Goal: Check status: Check status

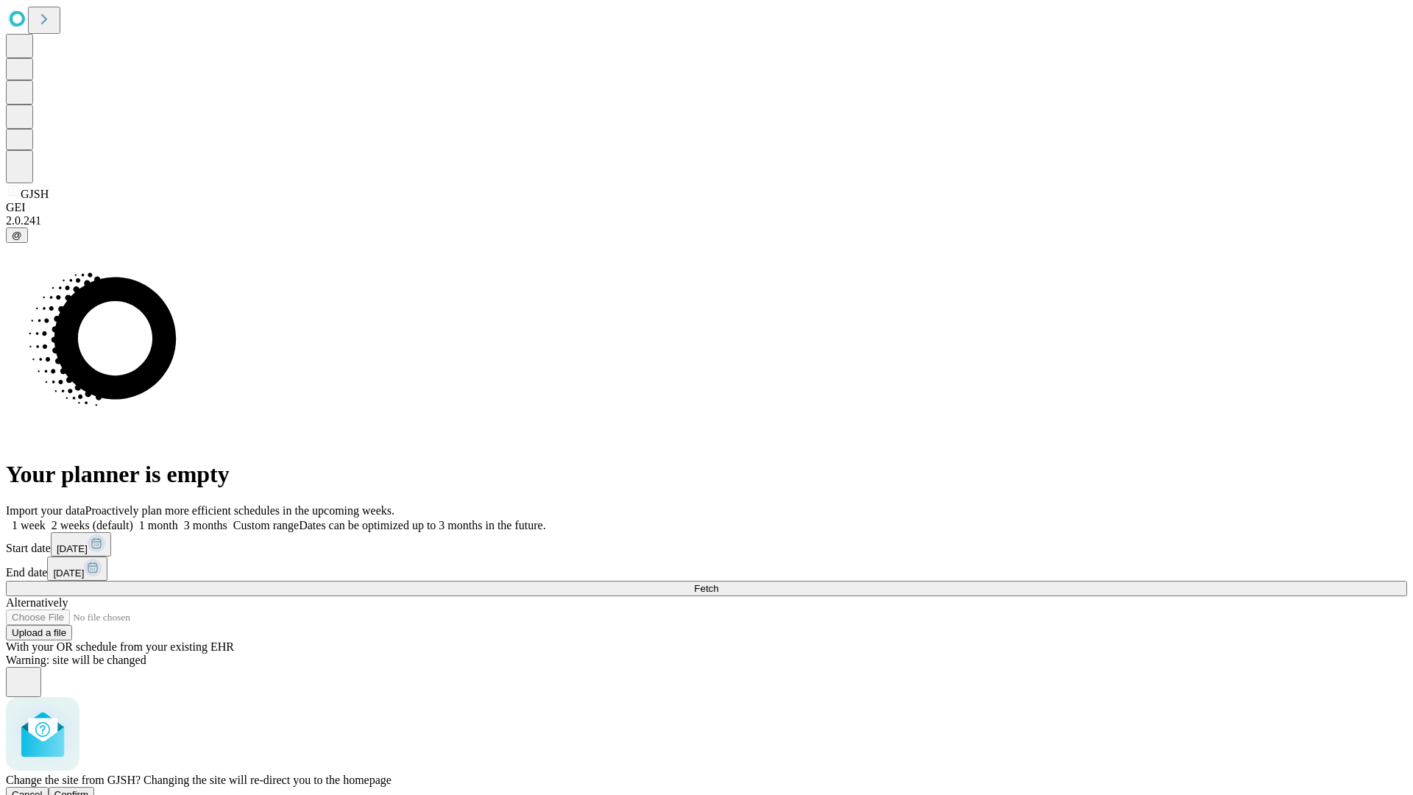
click at [89, 789] on span "Confirm" at bounding box center [71, 794] width 35 height 11
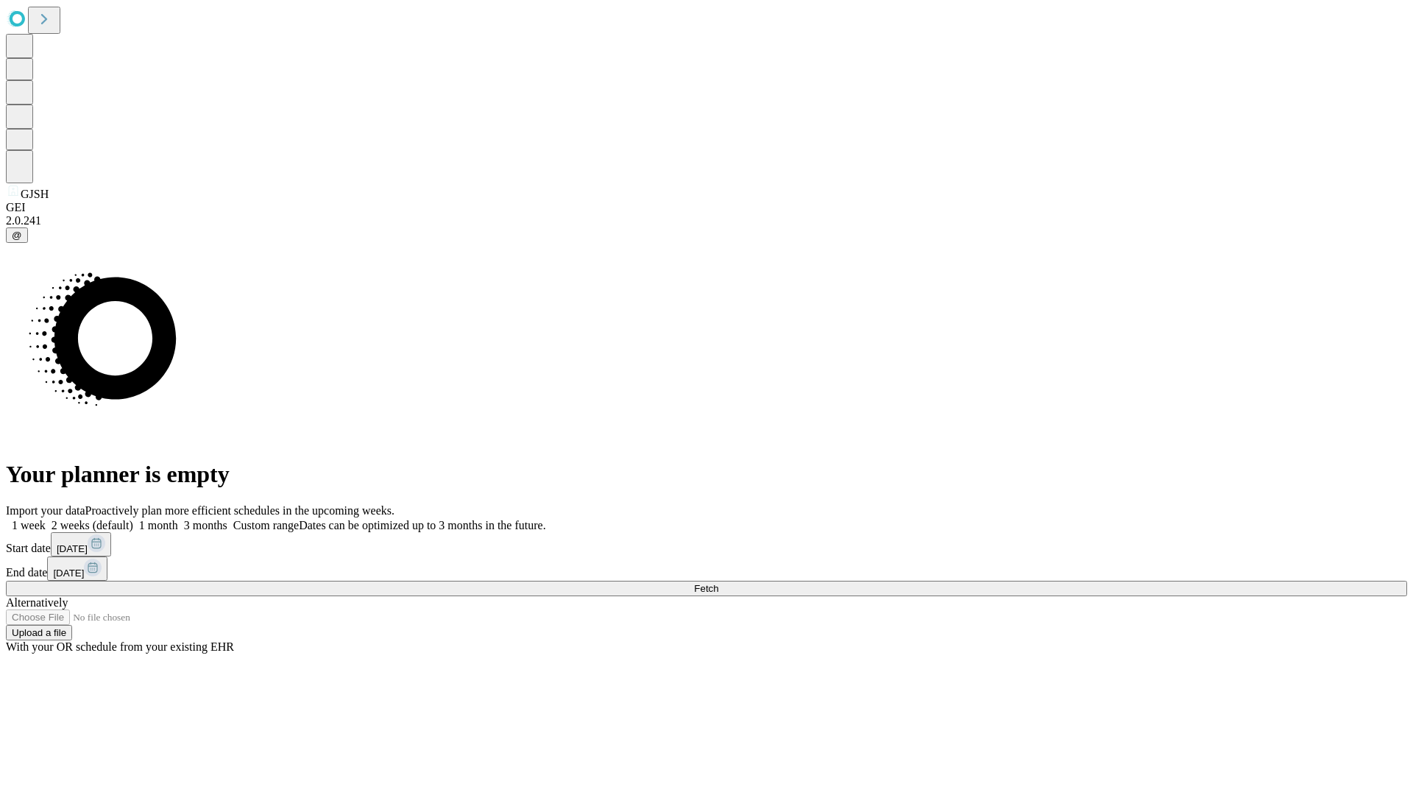
click at [46, 519] on label "1 week" at bounding box center [26, 525] width 40 height 13
click at [718, 583] on span "Fetch" at bounding box center [706, 588] width 24 height 11
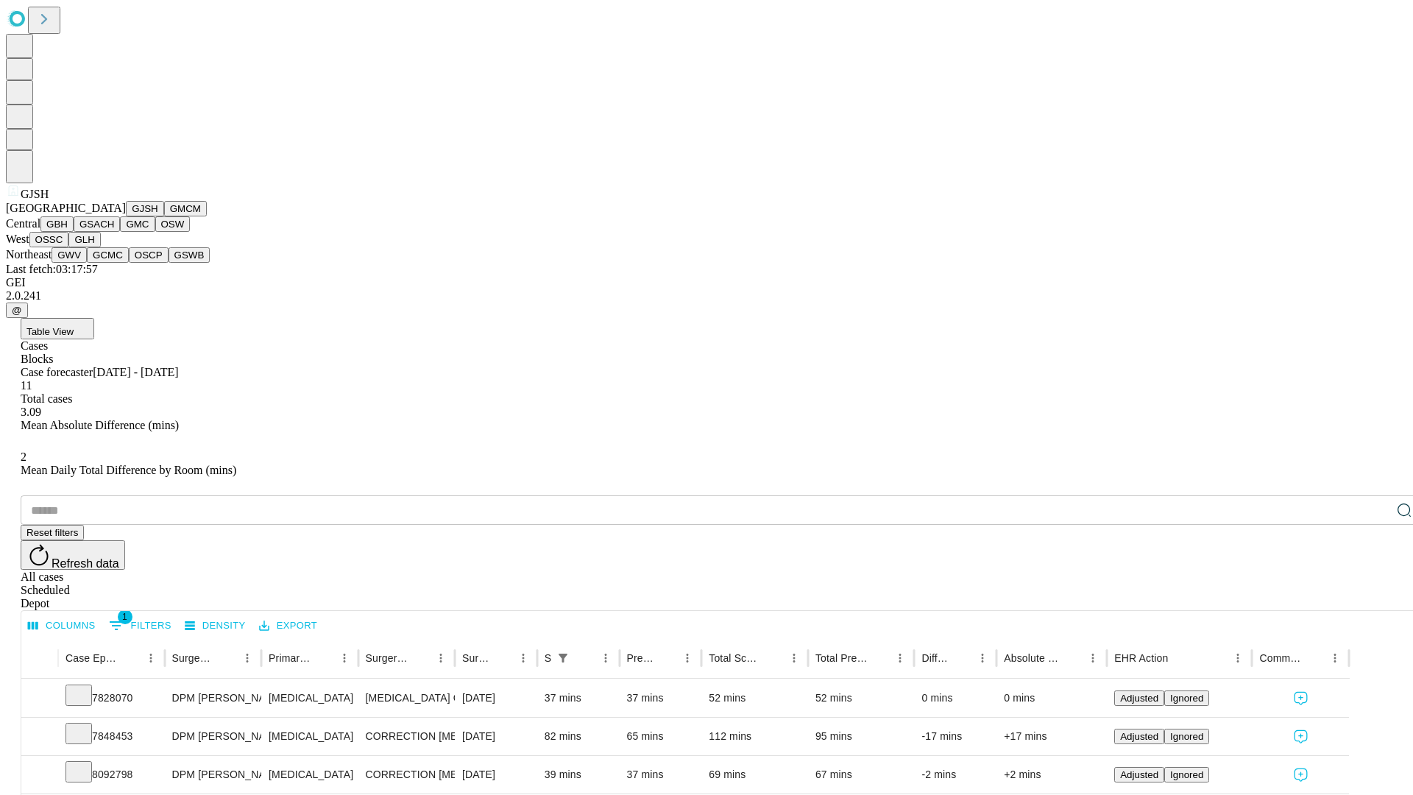
click at [164, 216] on button "GMCM" at bounding box center [185, 208] width 43 height 15
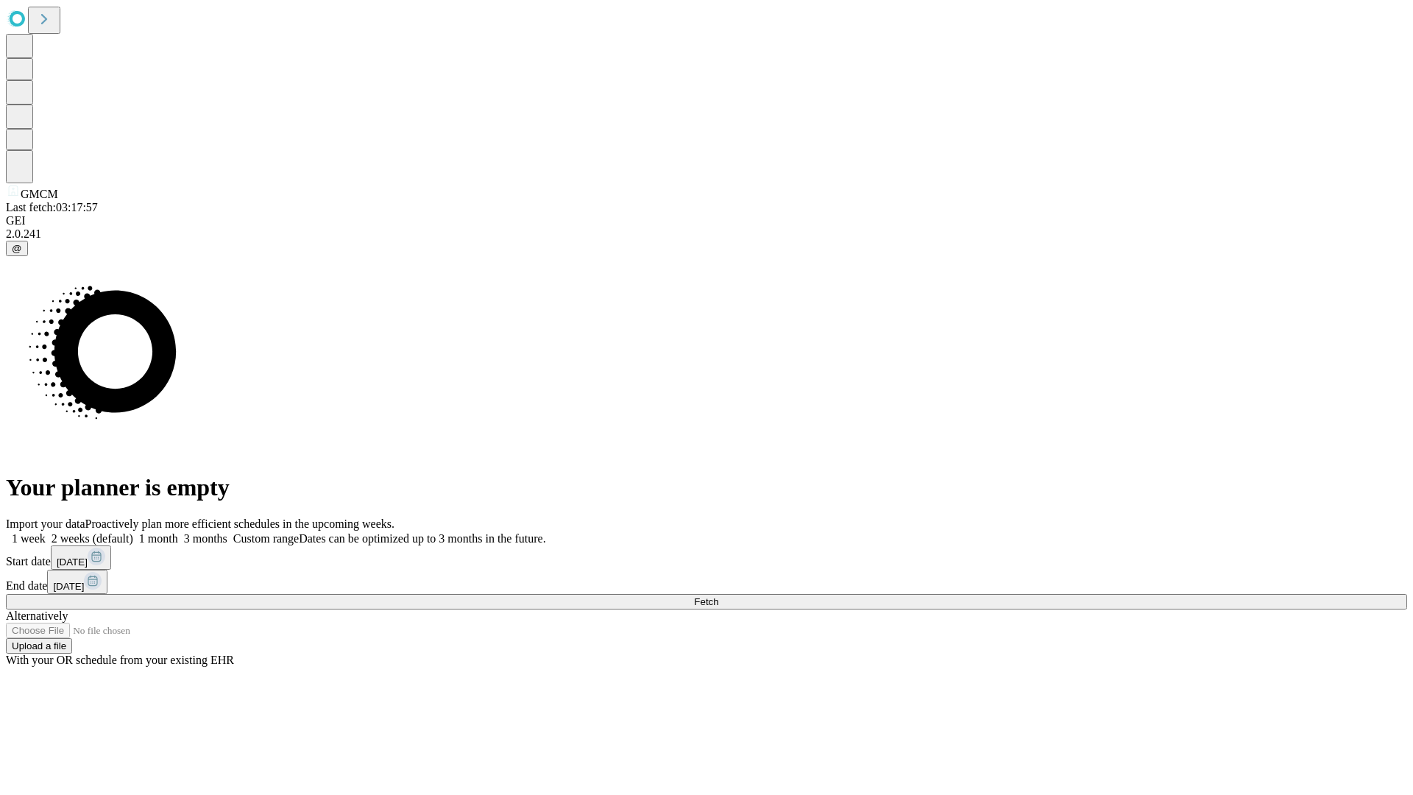
click at [46, 532] on label "1 week" at bounding box center [26, 538] width 40 height 13
click at [718, 596] on span "Fetch" at bounding box center [706, 601] width 24 height 11
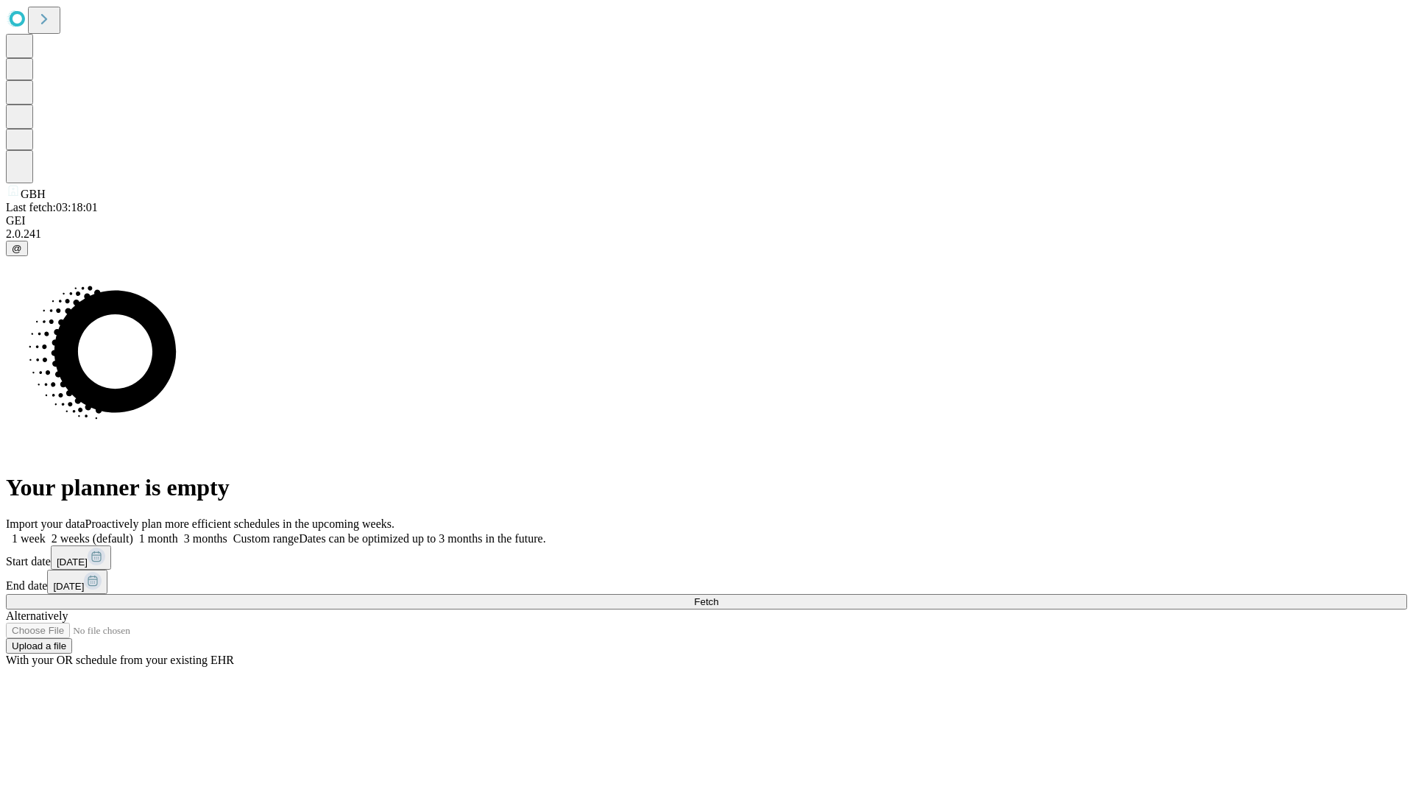
click at [718, 596] on span "Fetch" at bounding box center [706, 601] width 24 height 11
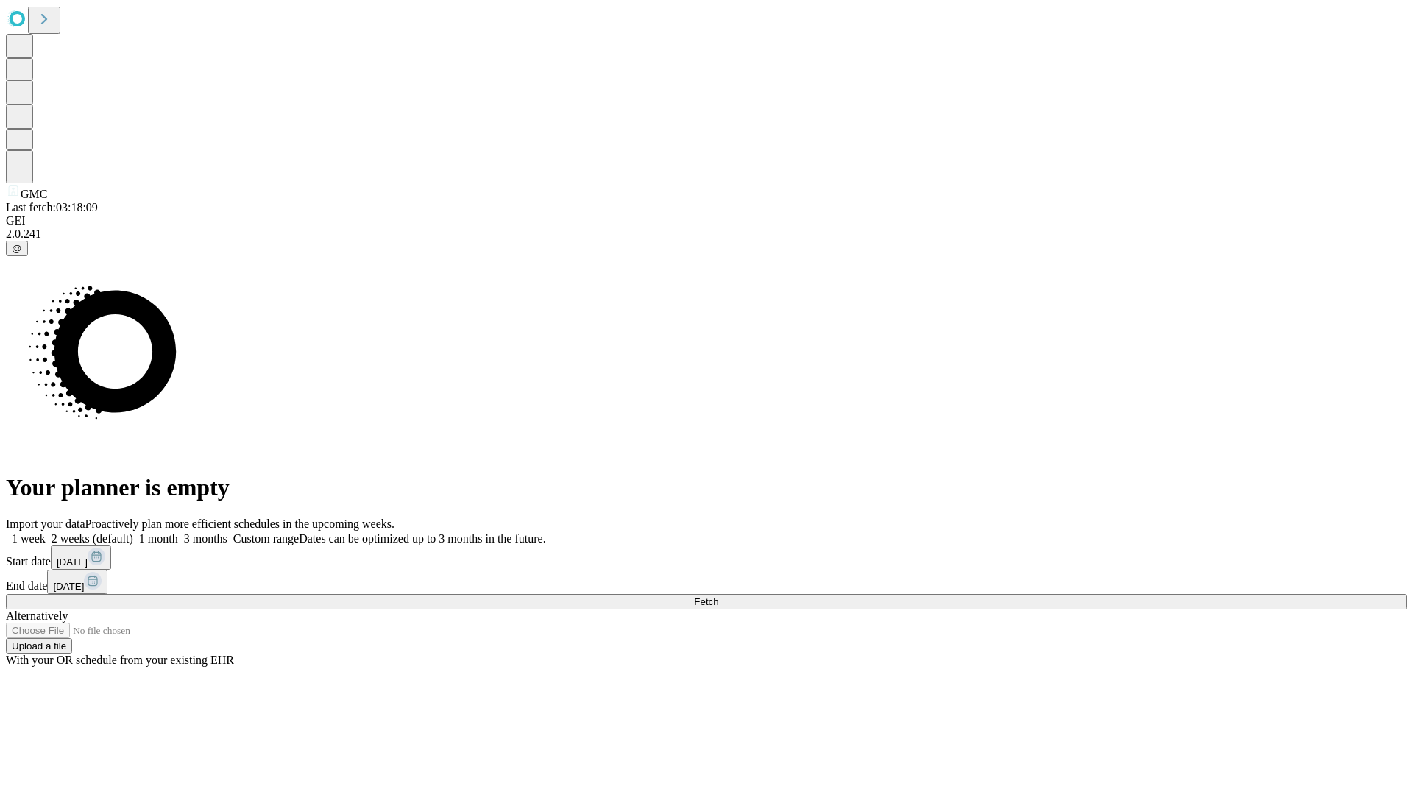
click at [46, 532] on label "1 week" at bounding box center [26, 538] width 40 height 13
click at [718, 596] on span "Fetch" at bounding box center [706, 601] width 24 height 11
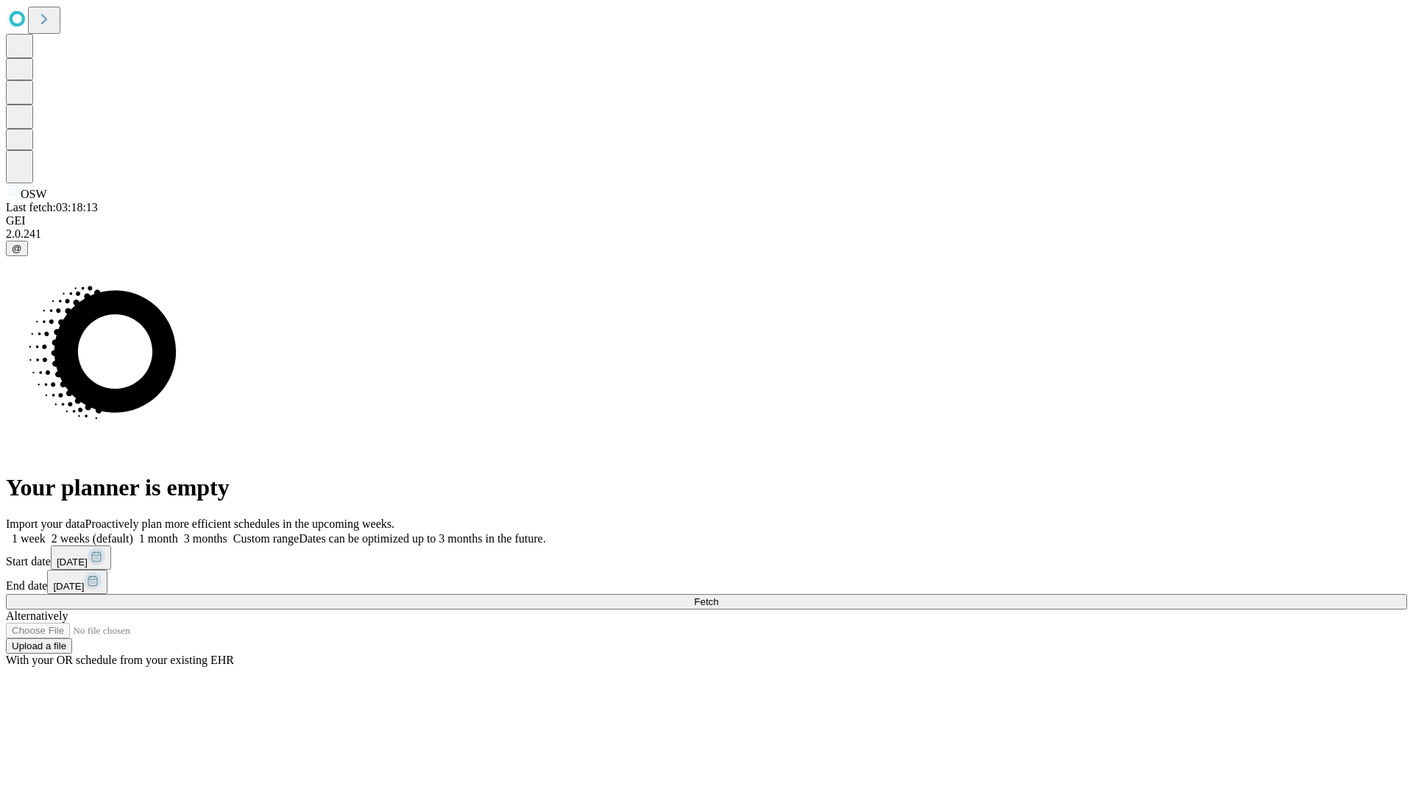
click at [46, 532] on label "1 week" at bounding box center [26, 538] width 40 height 13
click at [718, 596] on span "Fetch" at bounding box center [706, 601] width 24 height 11
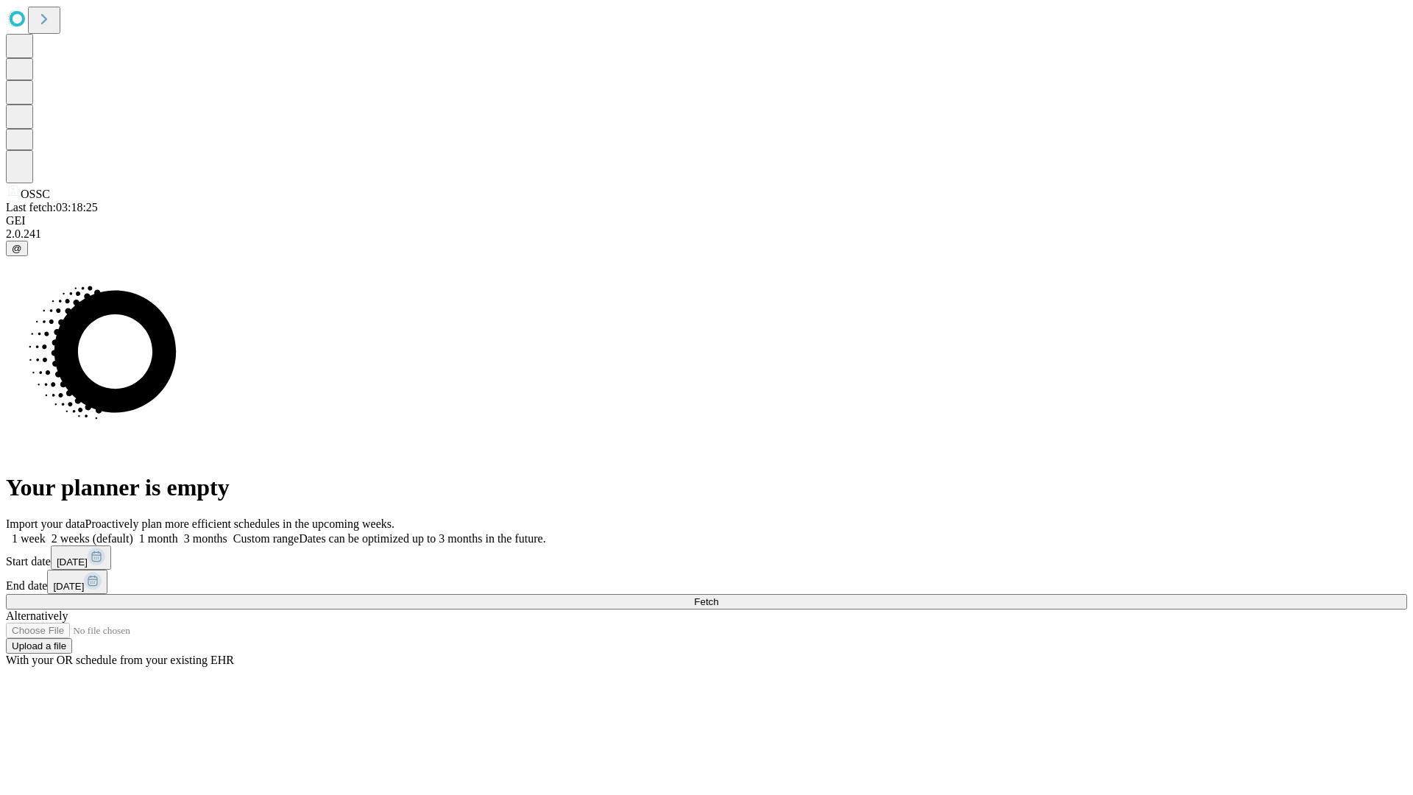
click at [718, 596] on span "Fetch" at bounding box center [706, 601] width 24 height 11
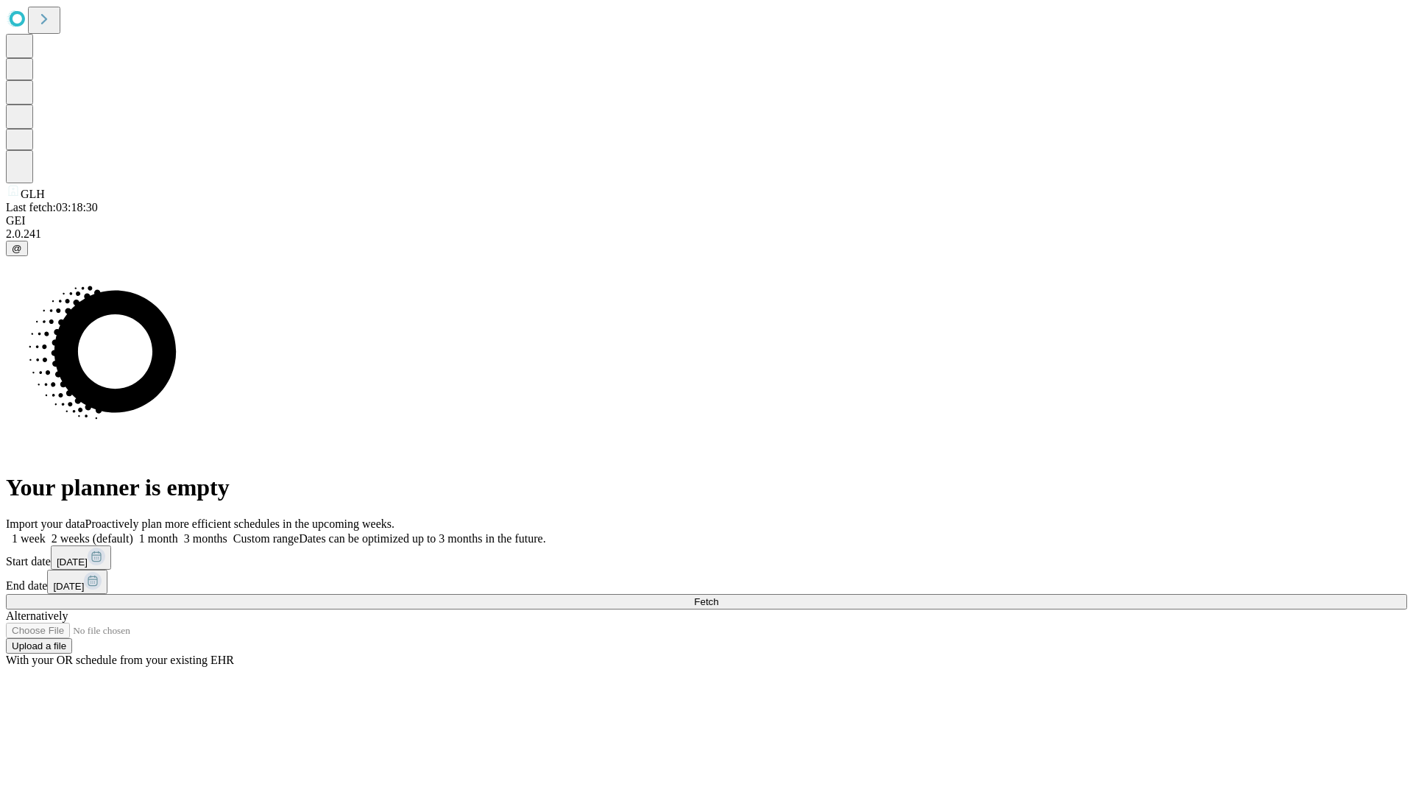
click at [46, 532] on label "1 week" at bounding box center [26, 538] width 40 height 13
click at [718, 596] on span "Fetch" at bounding box center [706, 601] width 24 height 11
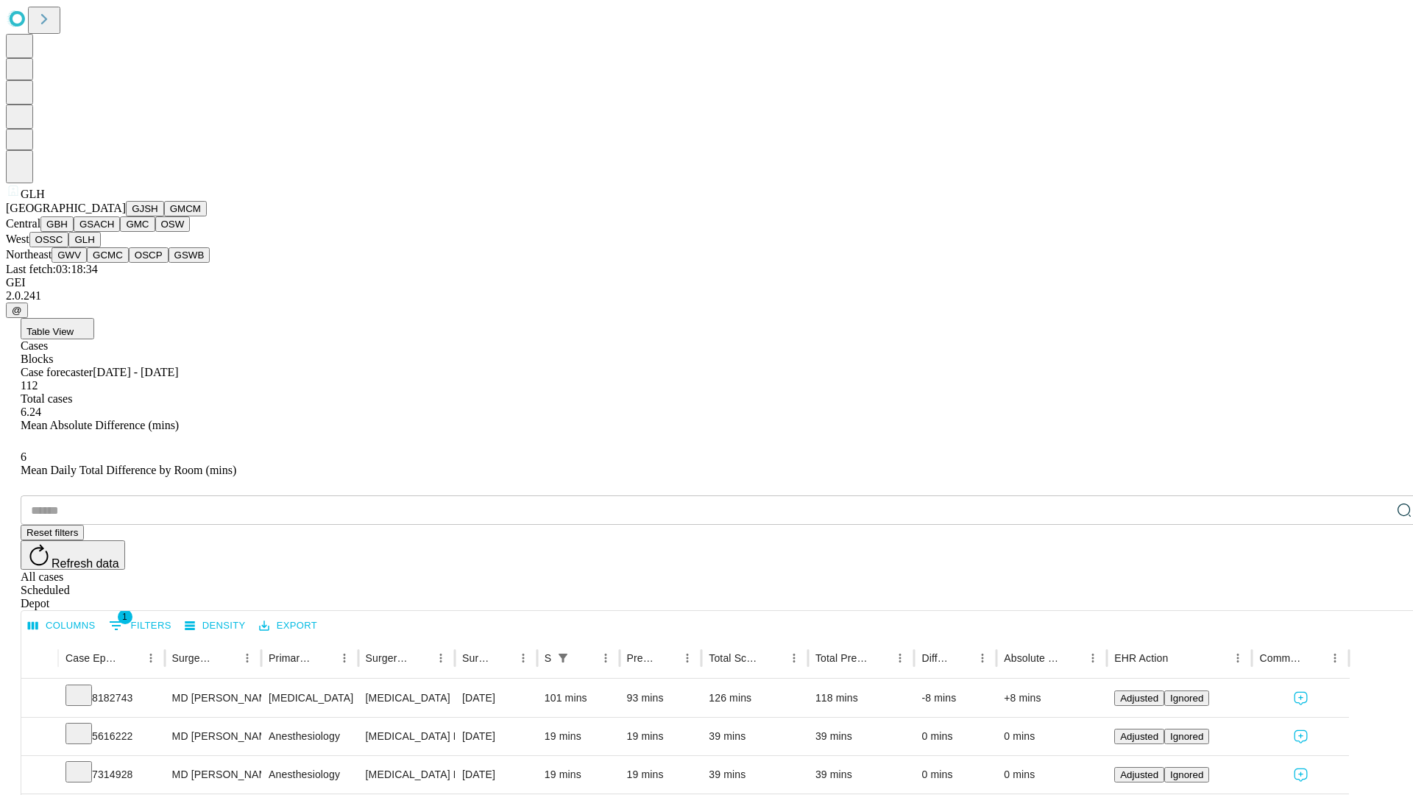
click at [87, 263] on button "GWV" at bounding box center [69, 254] width 35 height 15
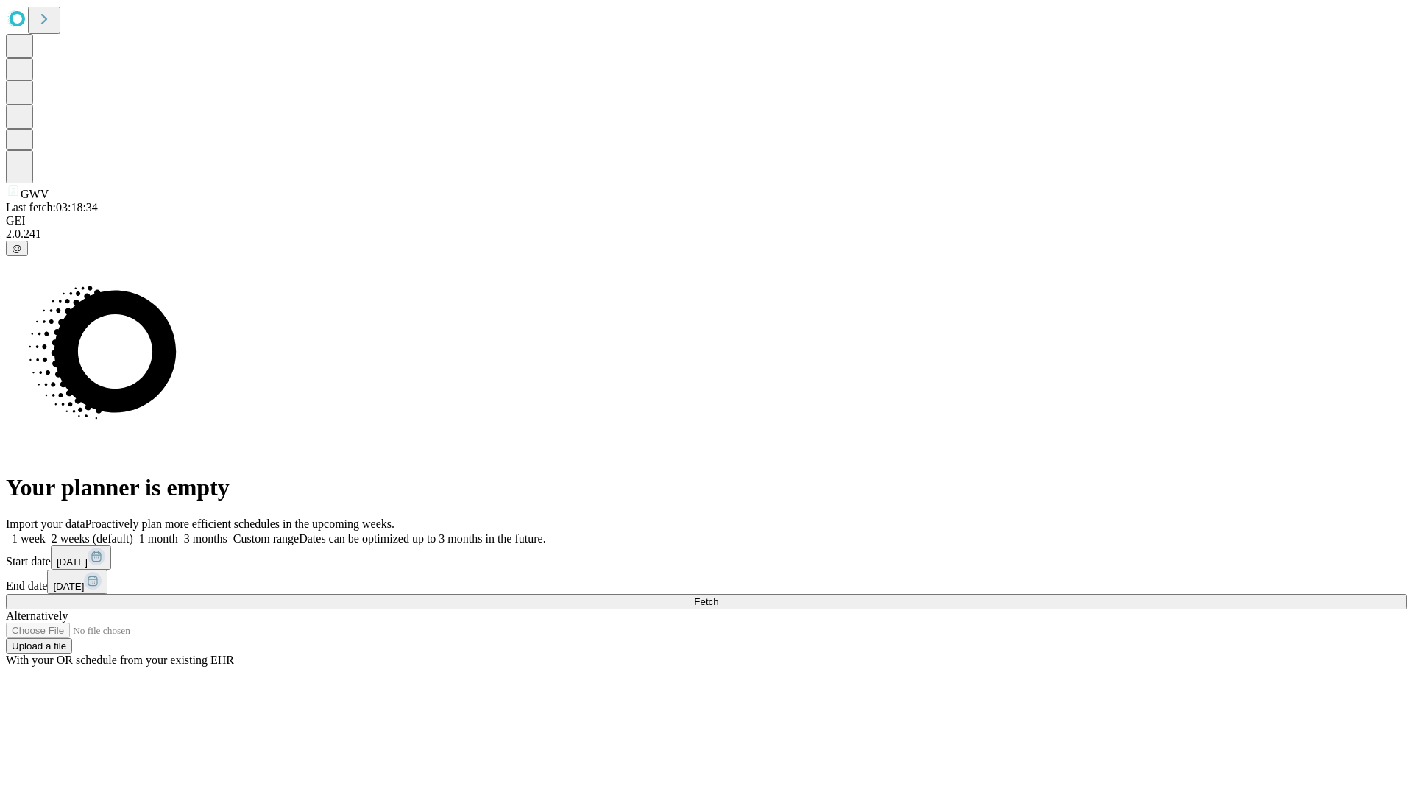
click at [46, 532] on label "1 week" at bounding box center [26, 538] width 40 height 13
click at [718, 596] on span "Fetch" at bounding box center [706, 601] width 24 height 11
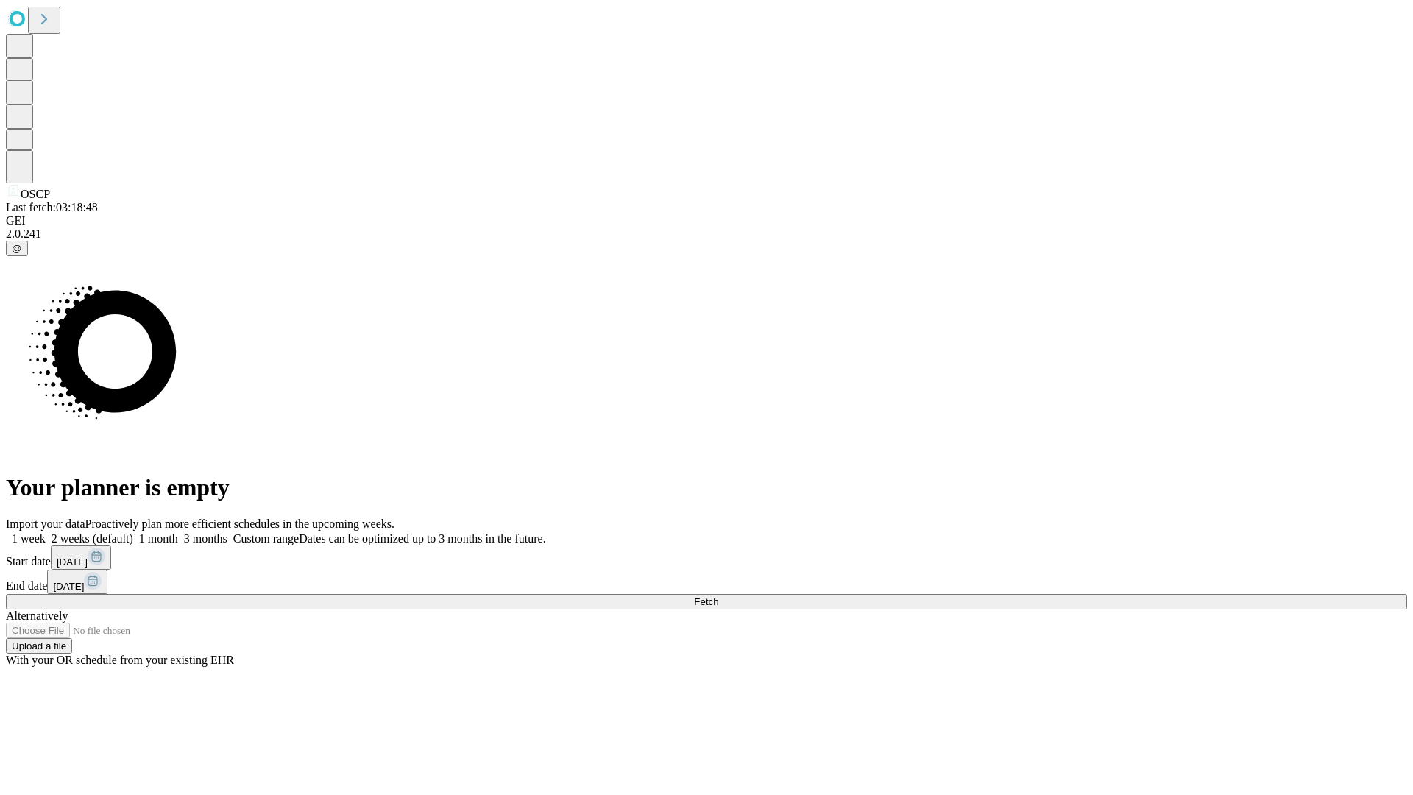
click at [46, 532] on label "1 week" at bounding box center [26, 538] width 40 height 13
click at [718, 596] on span "Fetch" at bounding box center [706, 601] width 24 height 11
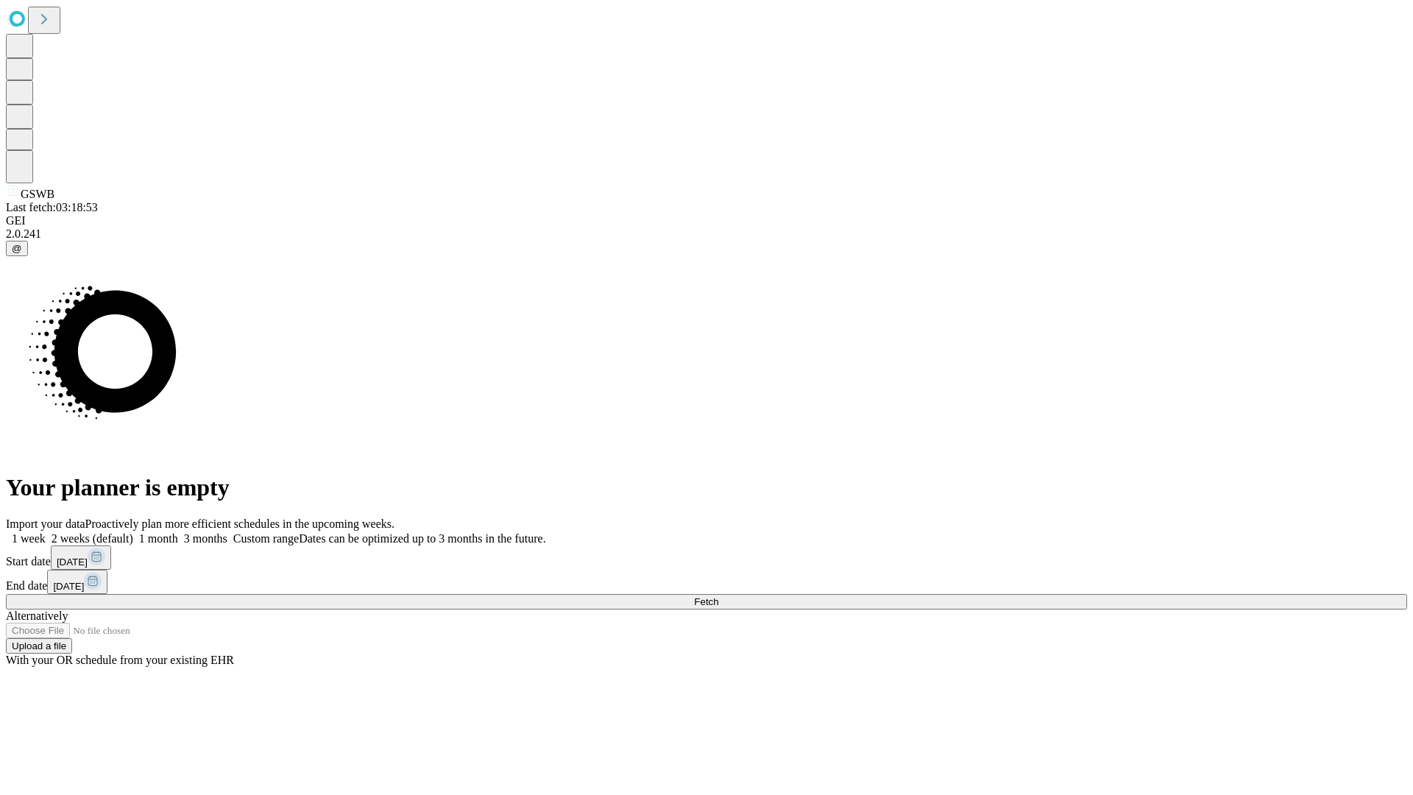
click at [46, 532] on label "1 week" at bounding box center [26, 538] width 40 height 13
click at [718, 596] on span "Fetch" at bounding box center [706, 601] width 24 height 11
